Goal: Task Accomplishment & Management: Complete application form

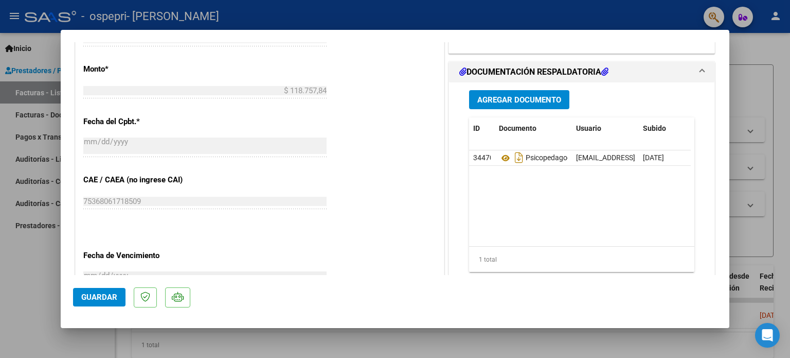
scroll to position [518, 0]
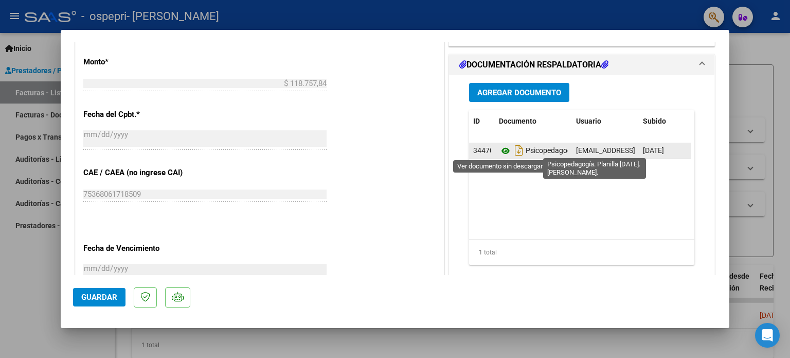
click at [502, 148] on icon at bounding box center [505, 151] width 13 height 12
click at [500, 148] on icon at bounding box center [505, 151] width 13 height 12
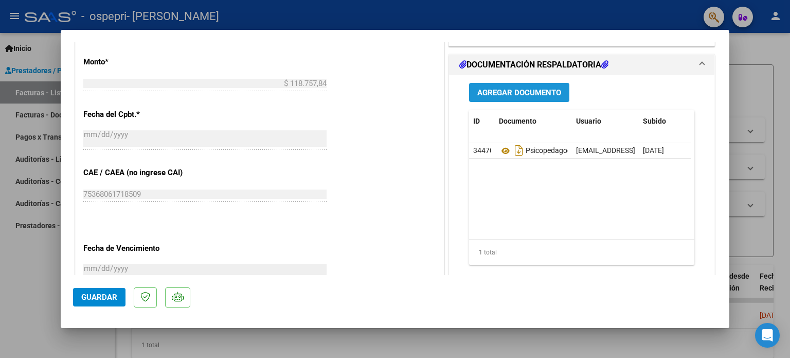
click at [525, 95] on span "Agregar Documento" at bounding box center [520, 92] width 84 height 9
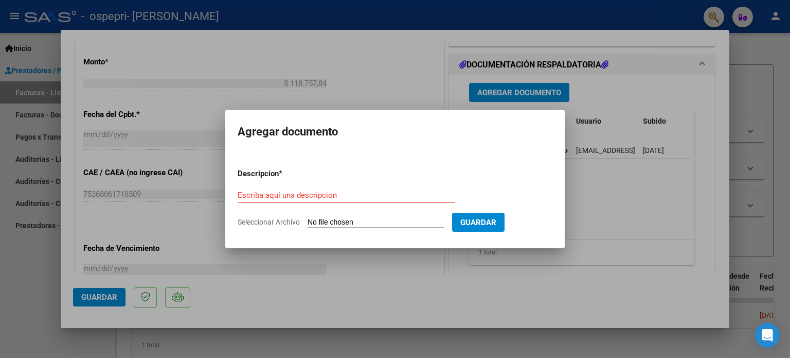
click at [350, 223] on input "Seleccionar Archivo" at bounding box center [376, 223] width 136 height 10
type input "C:\fakepath\Psicopedagogía. Planilla [DATE]. [PERSON_NAME].pdf"
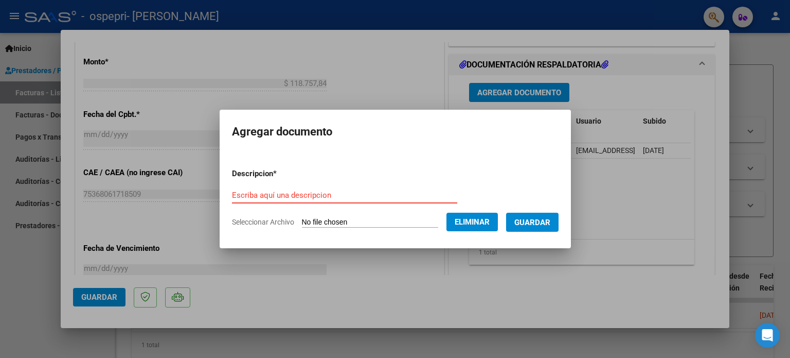
click at [285, 191] on input "Escriba aquí una descripcion" at bounding box center [344, 194] width 225 height 9
type input "Psicopedagogía. [GEOGRAPHIC_DATA] [DATE]. [PERSON_NAME]"
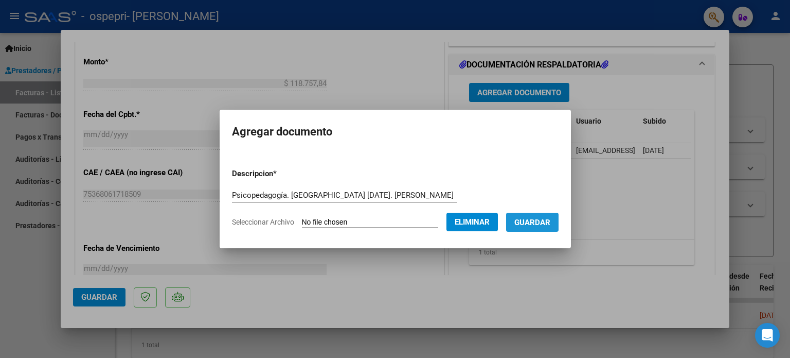
click at [545, 218] on span "Guardar" at bounding box center [533, 222] width 36 height 9
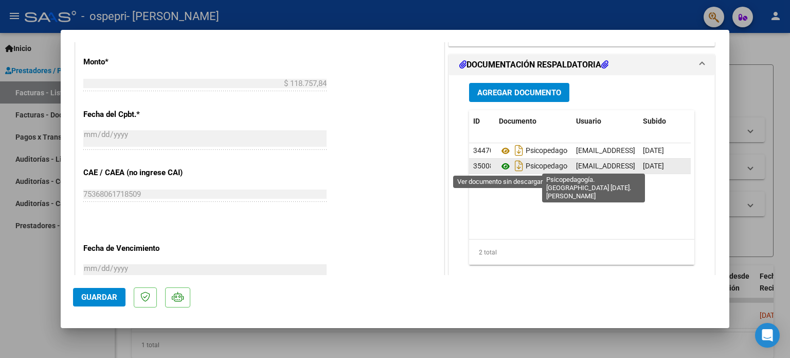
click at [503, 166] on icon at bounding box center [505, 166] width 13 height 12
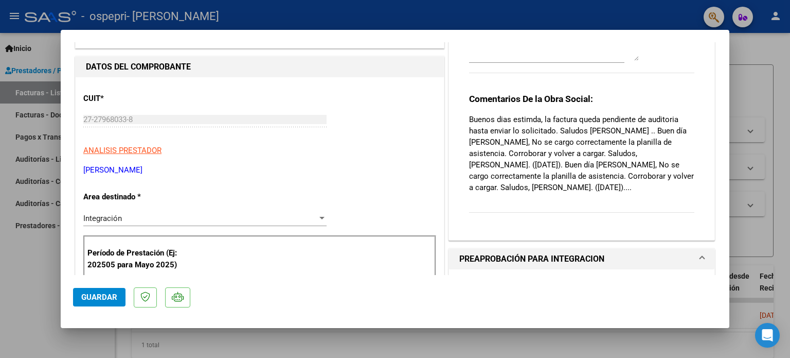
scroll to position [18, 0]
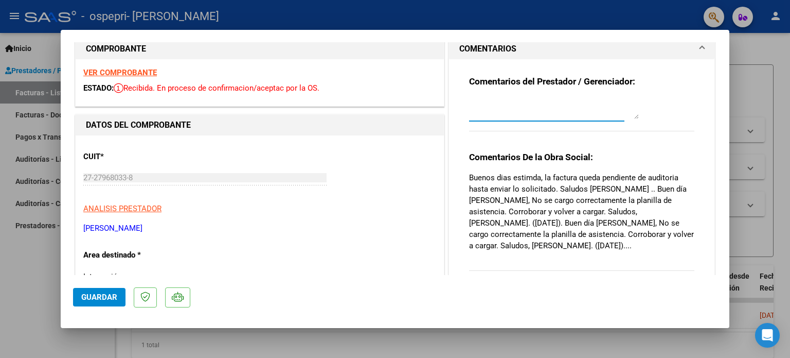
click at [542, 111] on textarea at bounding box center [554, 108] width 170 height 21
drag, startPoint x: 731, startPoint y: 102, endPoint x: 727, endPoint y: 115, distance: 13.4
click at [727, 115] on div "COMPROBANTE VER COMPROBANTE ESTADO: Recibida. En proceso de confirmacion/acepta…" at bounding box center [395, 179] width 790 height 358
click at [683, 99] on div "Comentarios del Prestador / Gerenciador: Buenas tardes. Ahí la subí nuevamente.…" at bounding box center [581, 109] width 225 height 66
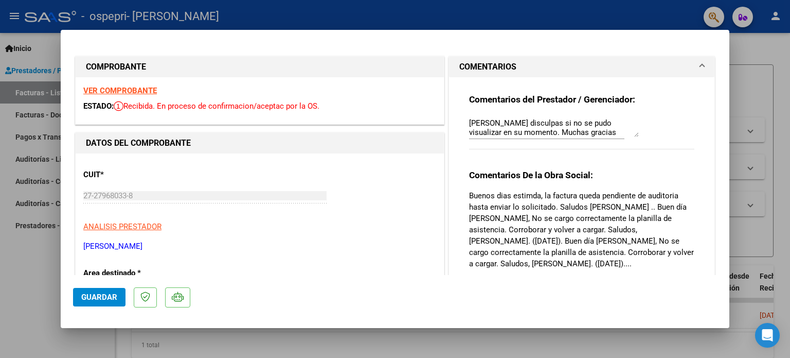
scroll to position [9, 0]
click at [631, 135] on textarea "Buenas tardes. Ahí la subí nuevamente. [PERSON_NAME] disculpas si no se pudo vi…" at bounding box center [554, 126] width 170 height 21
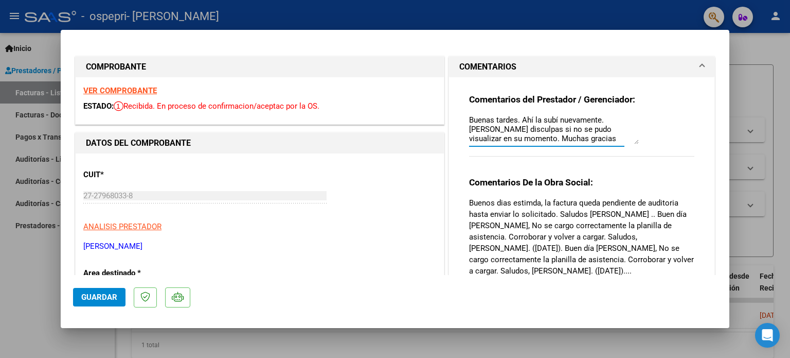
scroll to position [0, 0]
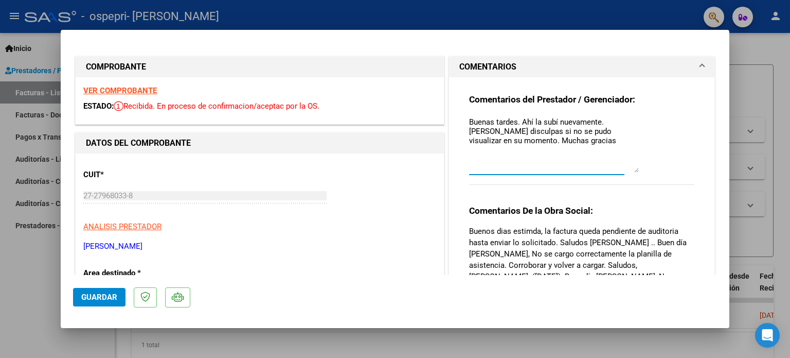
drag, startPoint x: 631, startPoint y: 135, endPoint x: 629, endPoint y: 170, distance: 35.6
click at [629, 170] on textarea "Buenas tardes. Ahí la subí nuevamente. [PERSON_NAME] disculpas si no se pudo vi…" at bounding box center [554, 144] width 170 height 56
click at [539, 117] on textarea "Buenas tardes. Ahí la subí nuevamente. [PERSON_NAME] disculpas si no se pudo vi…" at bounding box center [554, 144] width 170 height 56
click at [589, 121] on textarea "Buenas tardes. Ahí subí nuevamente. [PERSON_NAME] disculpas si no se pudo visua…" at bounding box center [554, 144] width 170 height 56
type textarea "Buenas tardes. Ahí subí nuevamente el archivo. [PERSON_NAME] disculpas si no se…"
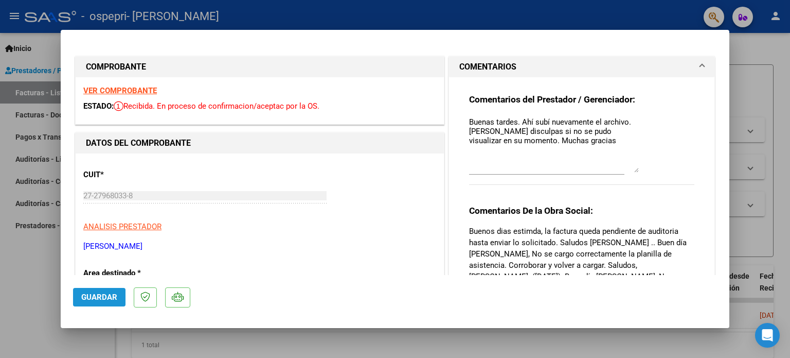
click at [102, 296] on span "Guardar" at bounding box center [99, 296] width 36 height 9
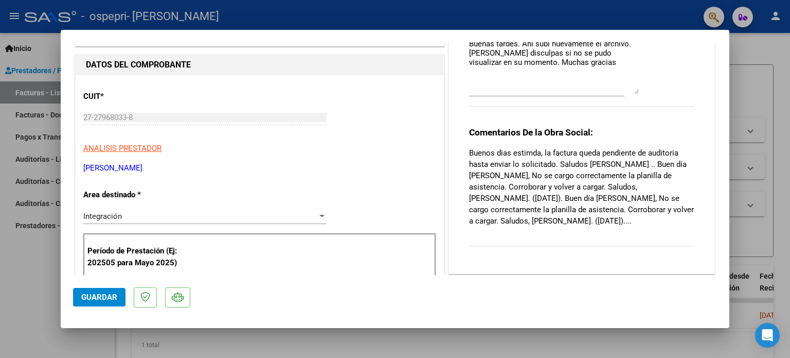
scroll to position [82, 0]
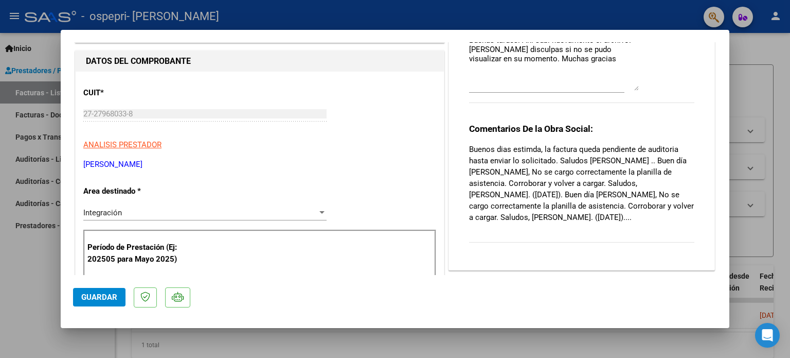
click at [611, 217] on p "Buenos dias estimda, la factura queda pendiente de auditoria hasta enviar lo so…" at bounding box center [581, 183] width 225 height 79
click at [500, 224] on div "Comentarios De la Obra Social: Buenos dias estimda, la factura queda pendiente …" at bounding box center [581, 188] width 225 height 131
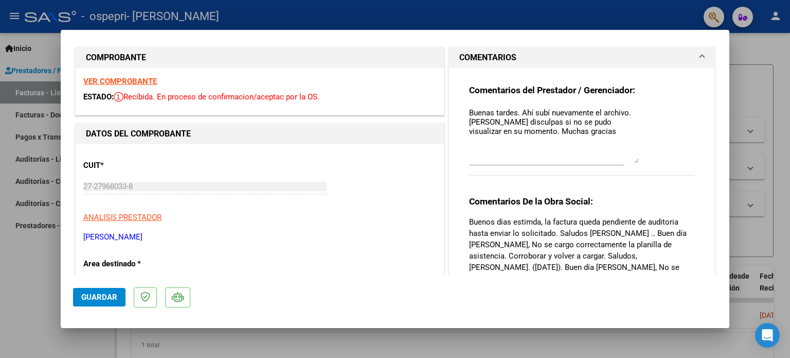
scroll to position [0, 0]
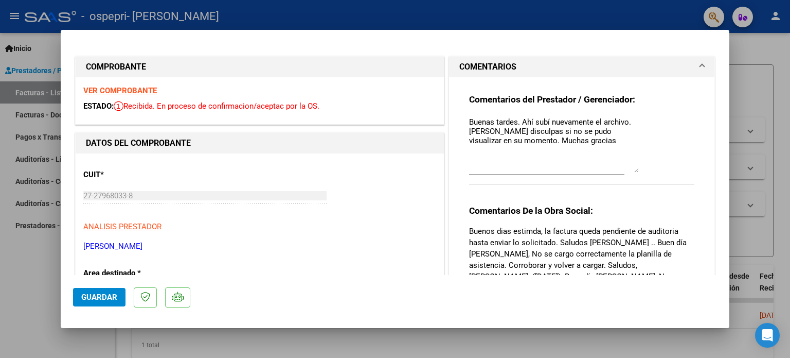
click at [397, 22] on div at bounding box center [395, 179] width 790 height 358
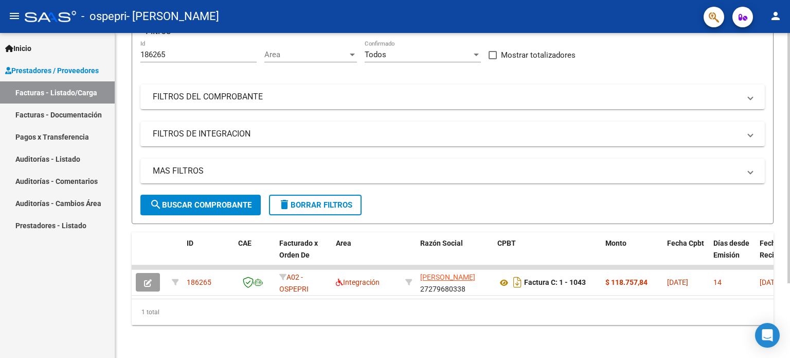
scroll to position [97, 0]
click at [790, 118] on div at bounding box center [789, 233] width 3 height 250
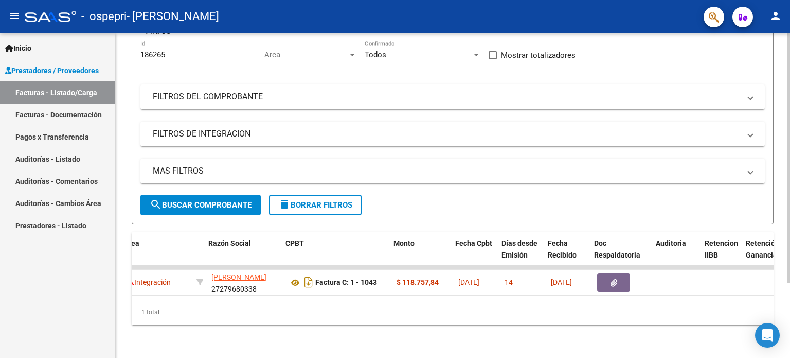
scroll to position [0, 212]
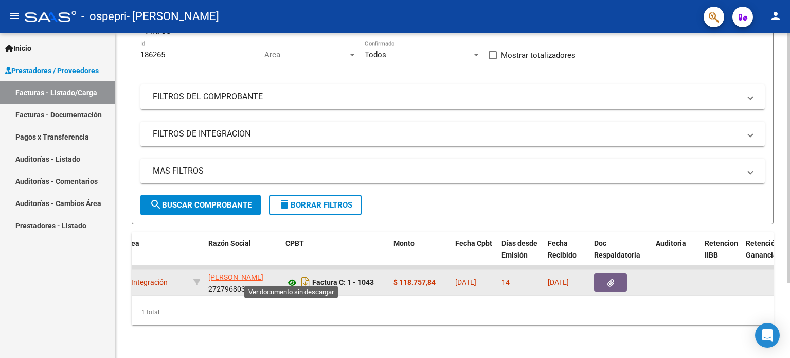
click at [292, 276] on icon at bounding box center [292, 282] width 13 height 12
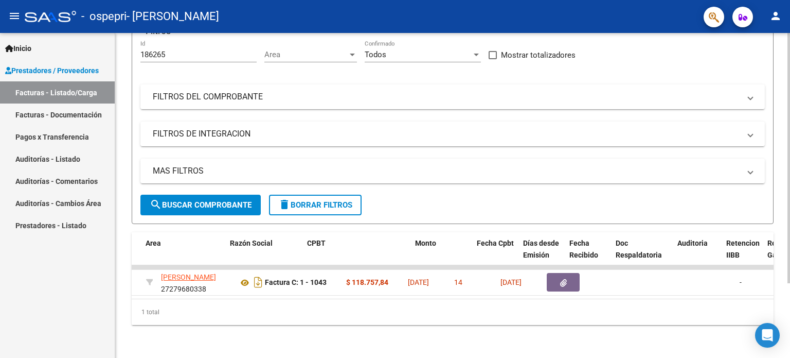
scroll to position [0, 0]
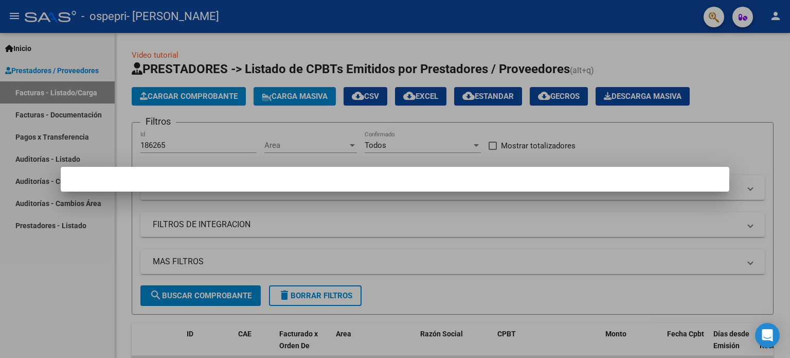
click at [694, 211] on div at bounding box center [395, 179] width 790 height 358
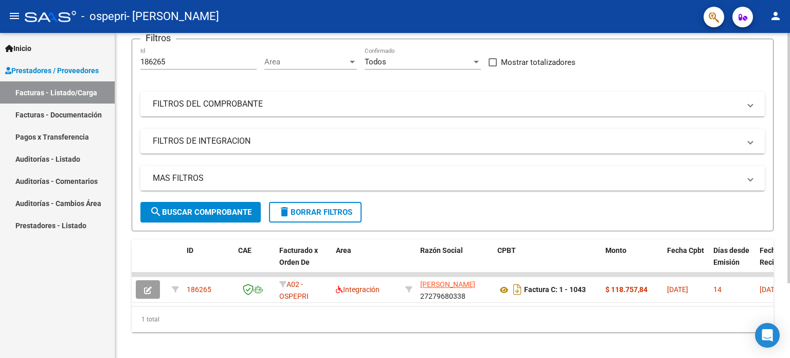
scroll to position [89, 0]
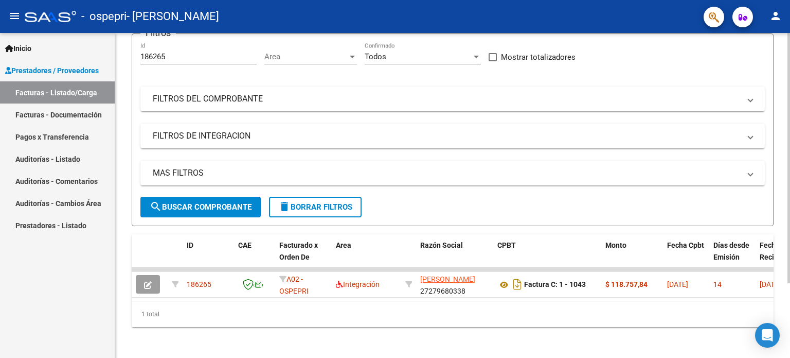
click at [788, 219] on div at bounding box center [789, 231] width 3 height 250
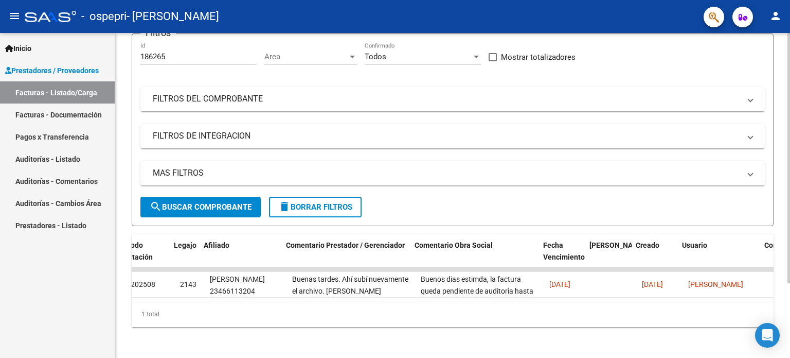
scroll to position [0, 1360]
